Goal: Transaction & Acquisition: Purchase product/service

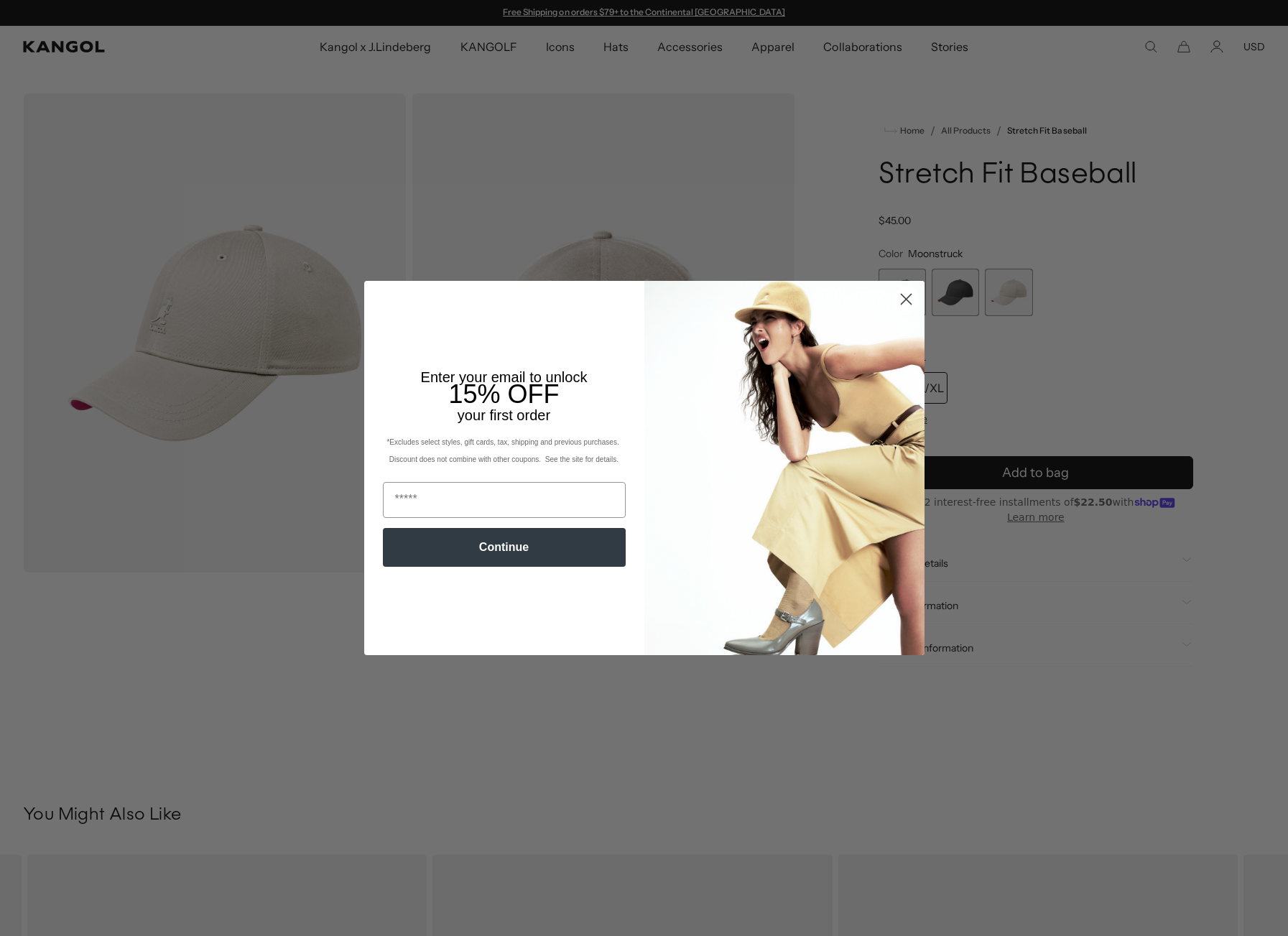
click at [900, 296] on icon "Close dialog" at bounding box center [906, 300] width 10 height 10
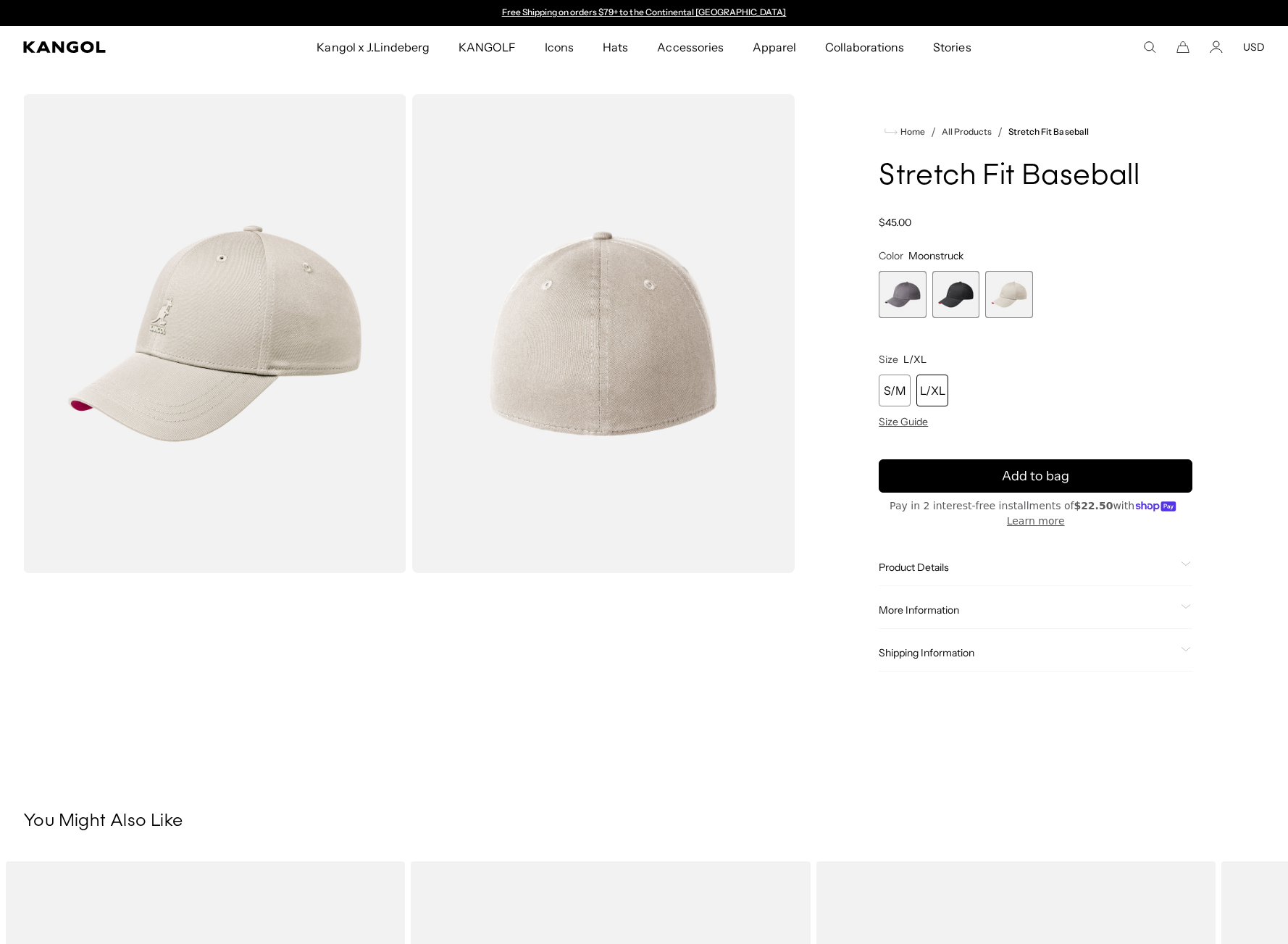
click at [931, 396] on div "L/XL" at bounding box center [932, 390] width 32 height 32
click at [942, 391] on div "L/XL" at bounding box center [932, 390] width 32 height 32
drag, startPoint x: 955, startPoint y: 274, endPoint x: 957, endPoint y: 282, distance: 8.2
click at [957, 282] on span "2 of 3" at bounding box center [955, 294] width 47 height 47
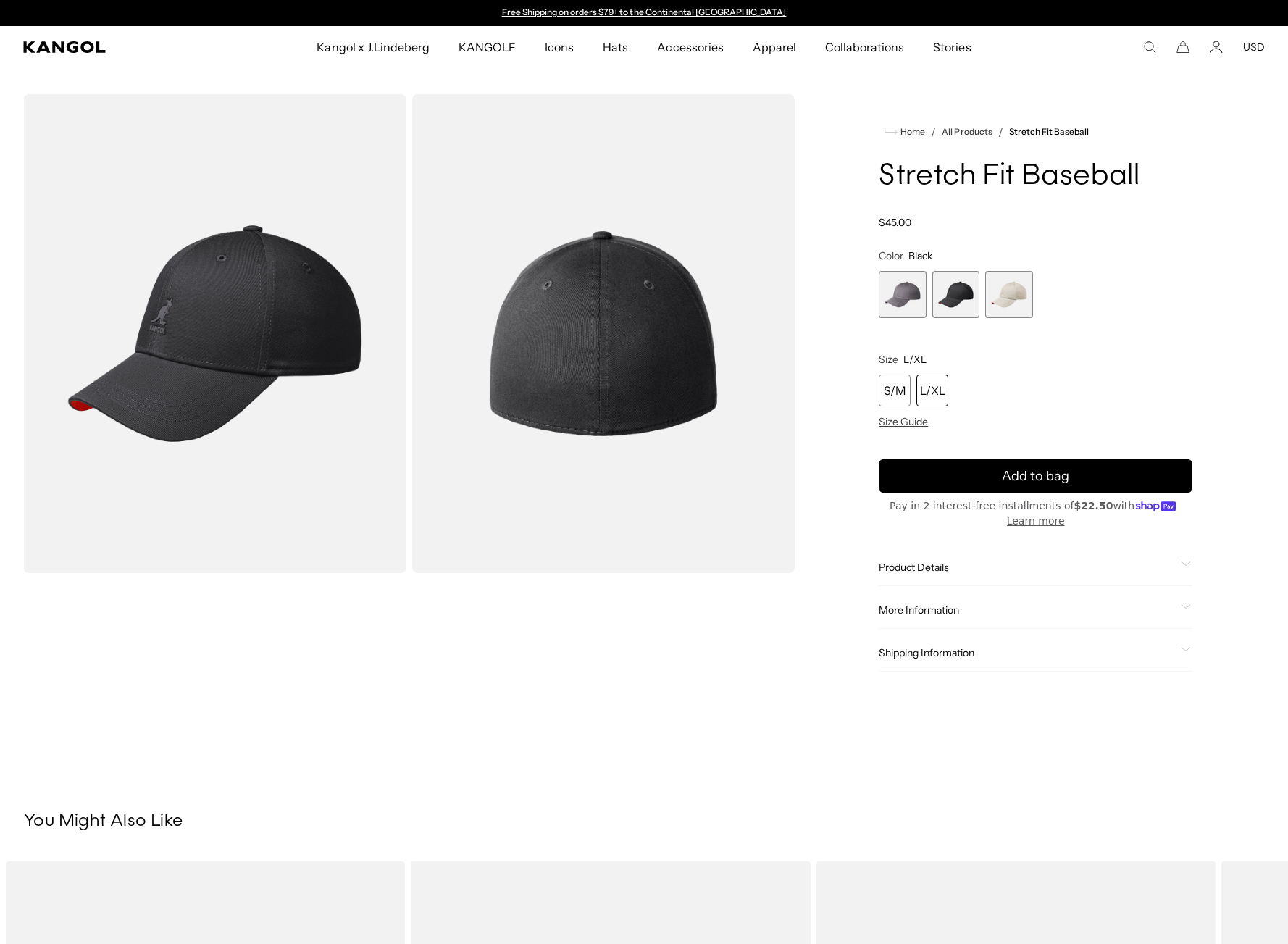
click at [1019, 279] on span "3 of 3" at bounding box center [1008, 294] width 47 height 47
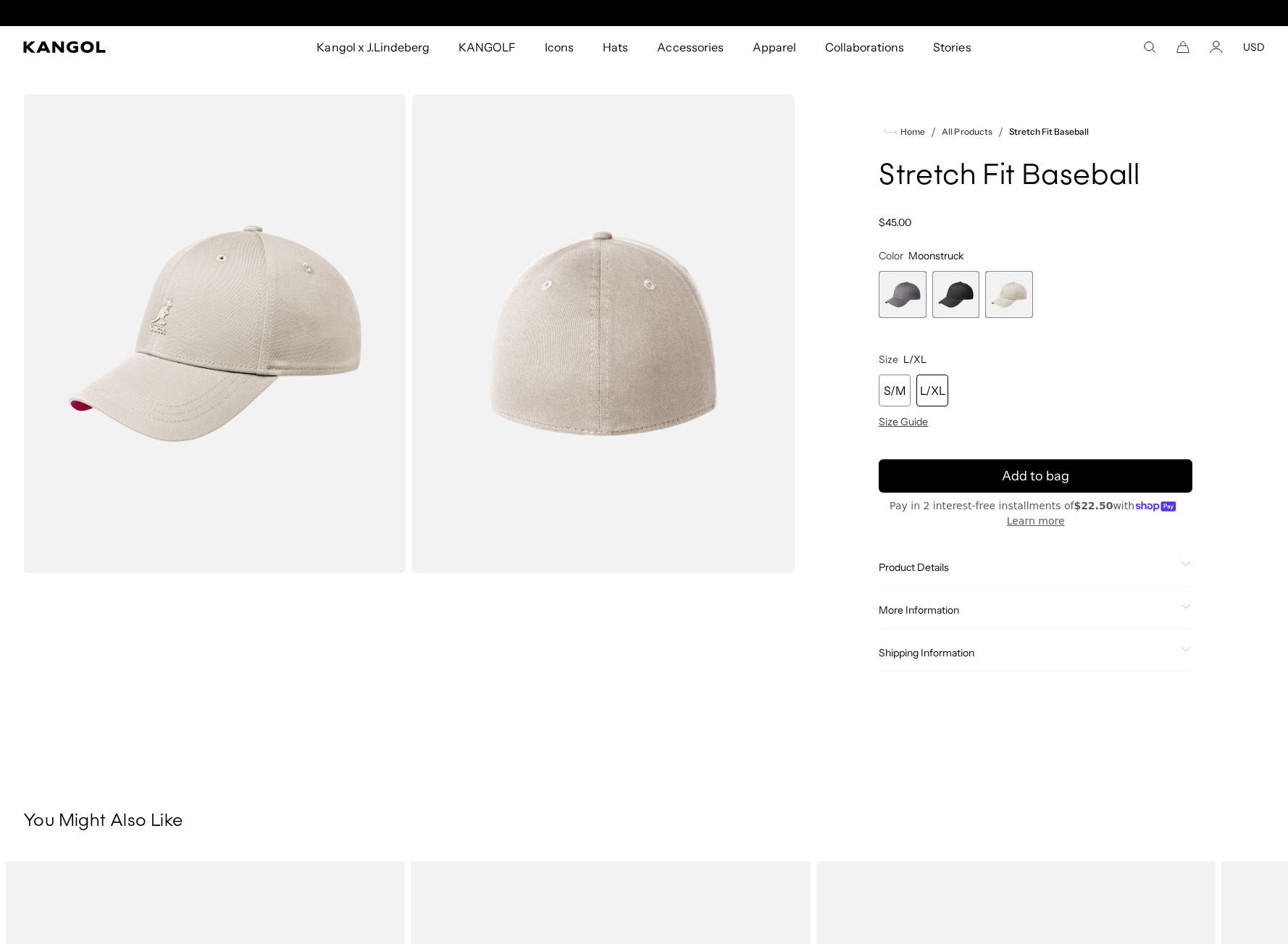
scroll to position [0, 298]
click at [894, 286] on span "1 of 3" at bounding box center [902, 294] width 47 height 47
